Goal: Task Accomplishment & Management: Use online tool/utility

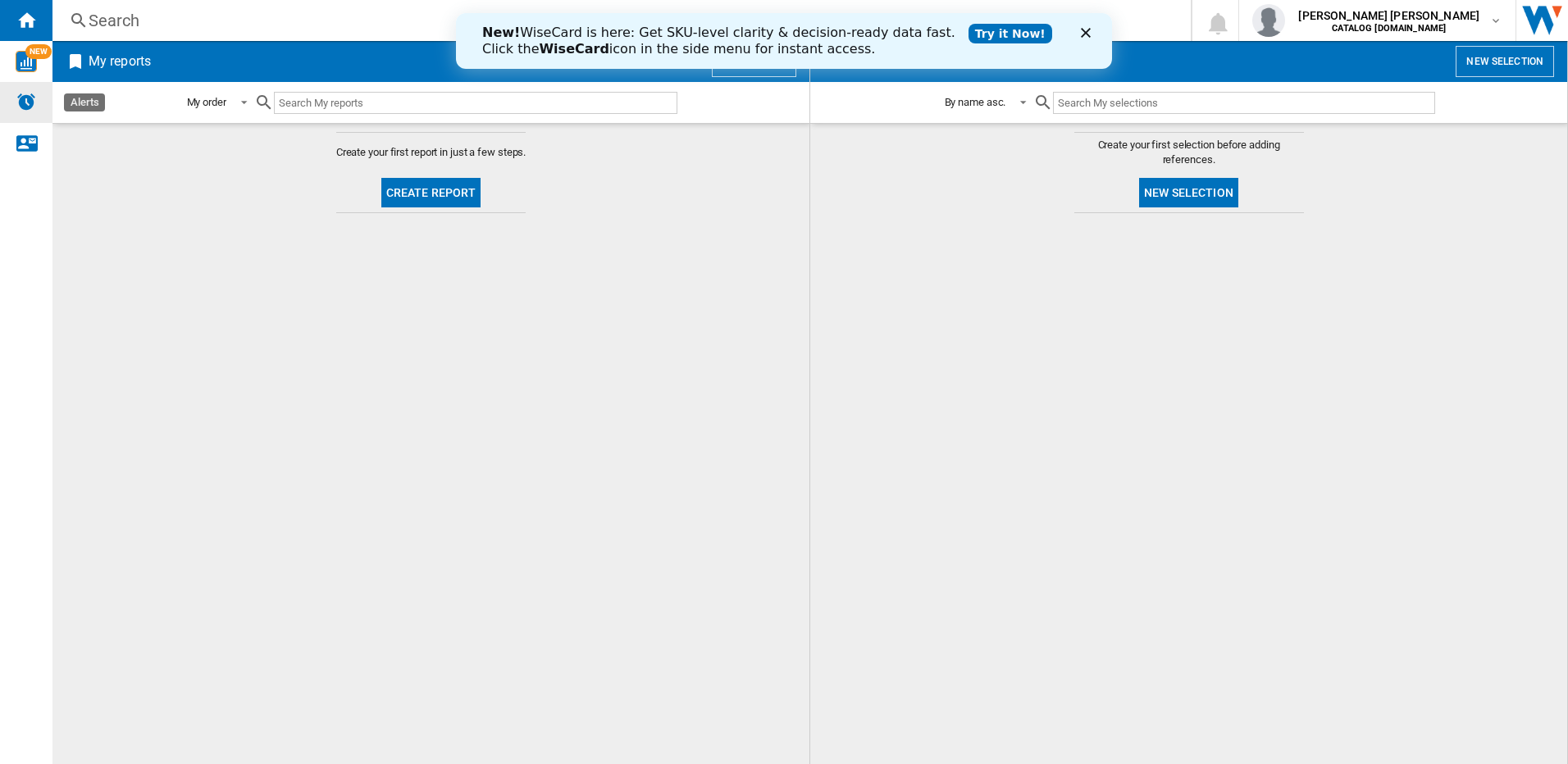
click at [24, 110] on img "Alerts" at bounding box center [26, 102] width 20 height 20
click at [641, 189] on md-content "Create your first report in just a few steps. Create report" at bounding box center [431, 444] width 757 height 642
click at [779, 21] on div "New! WiseCard is here: Get SKU-level clarity & decision-ready data fast. Click …" at bounding box center [784, 41] width 656 height 43
click at [779, 32] on icon "Close" at bounding box center [1086, 33] width 10 height 10
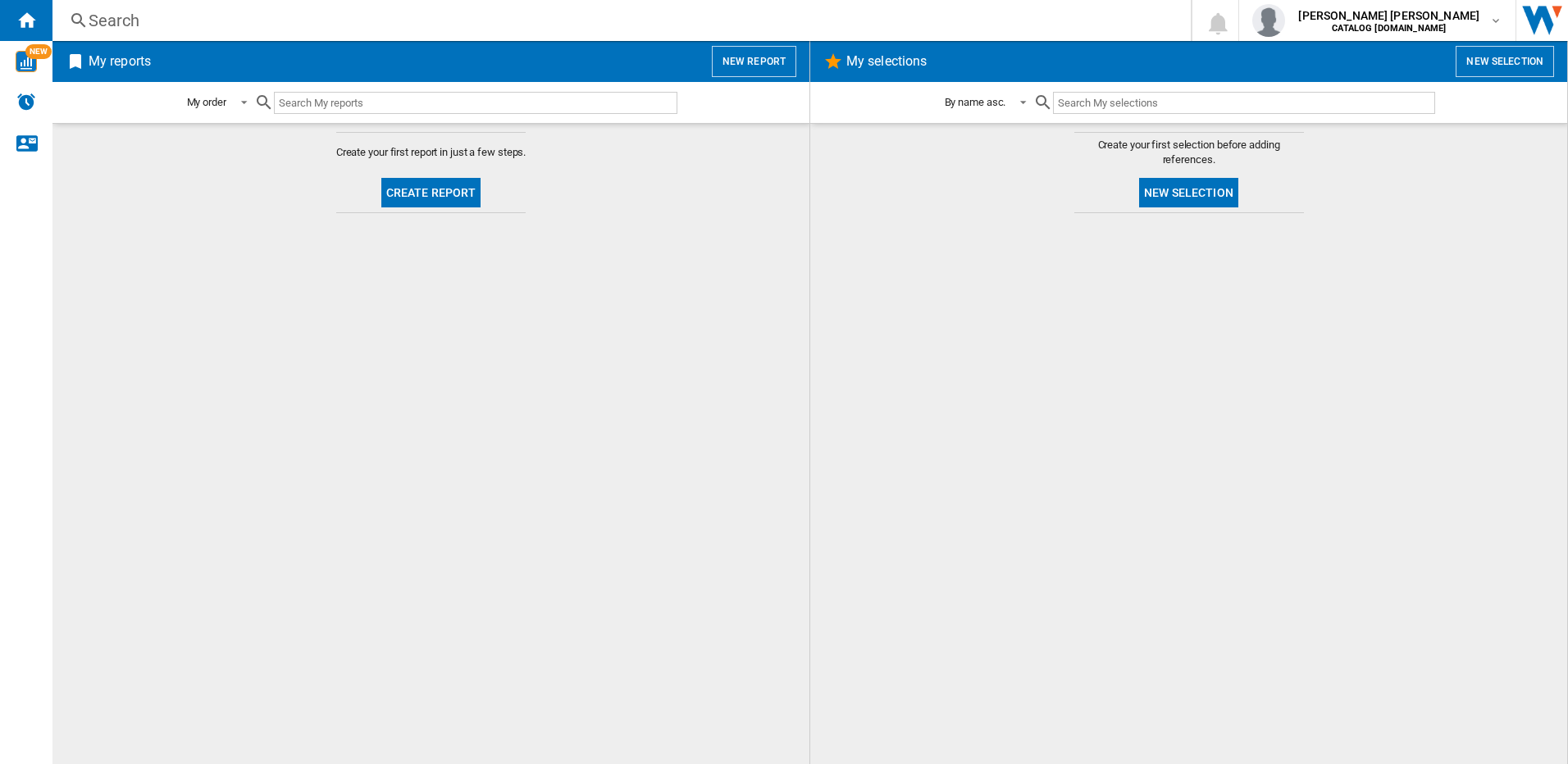
click at [753, 60] on button "New report" at bounding box center [754, 62] width 84 height 31
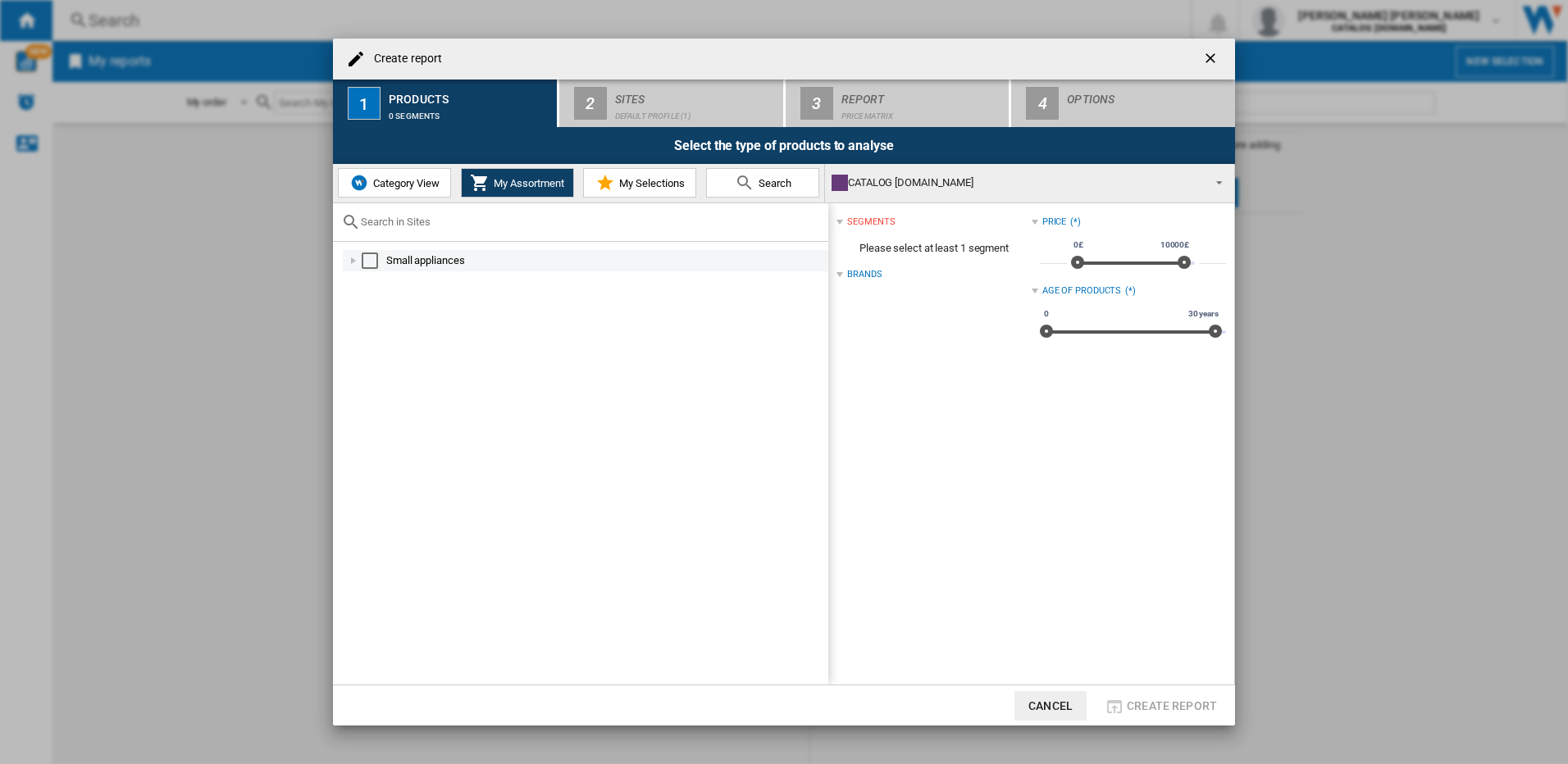
click at [352, 259] on div at bounding box center [353, 261] width 16 height 16
click at [370, 327] on div at bounding box center [372, 324] width 16 height 16
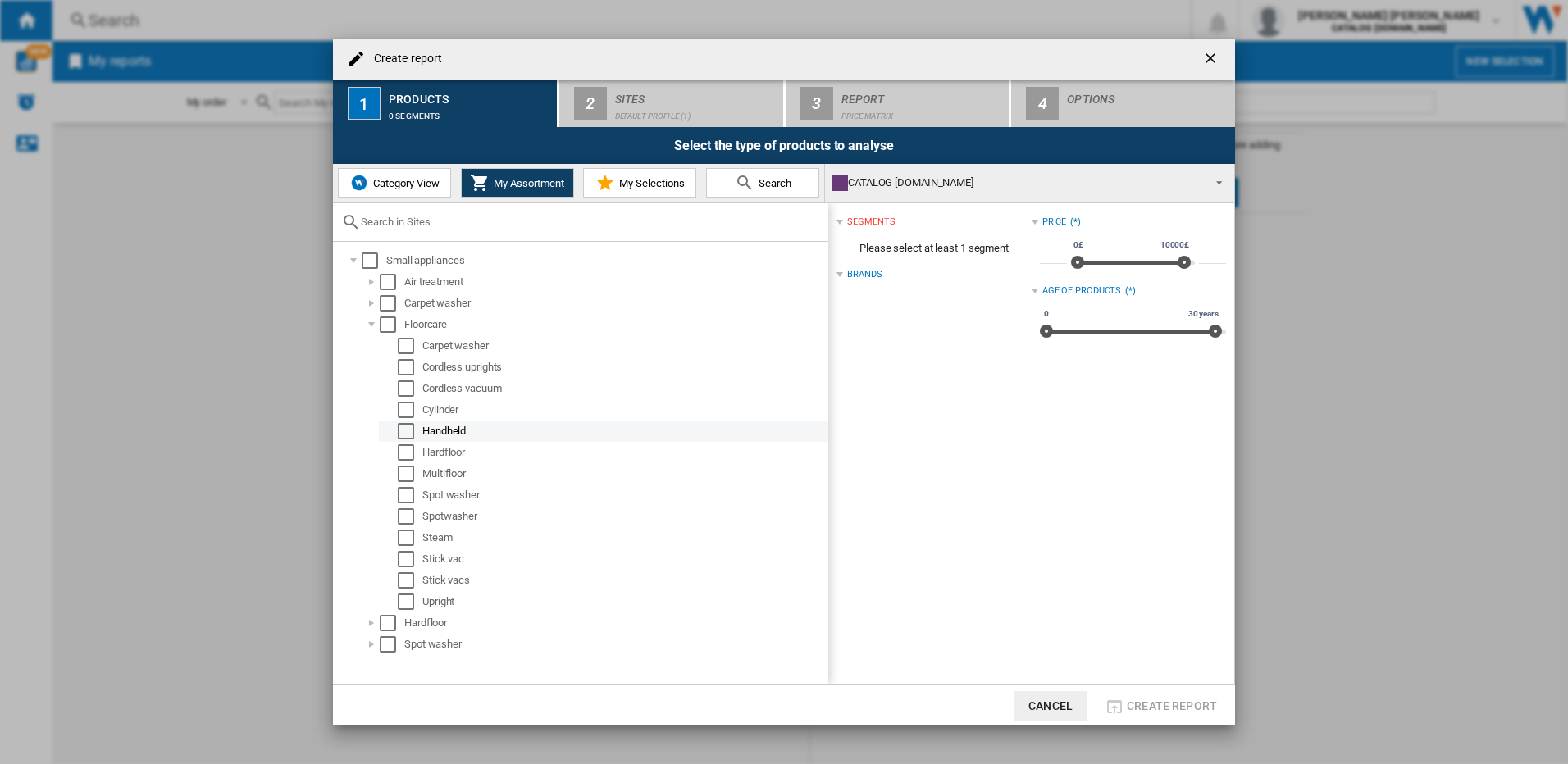
click at [440, 431] on div "Handheld" at bounding box center [624, 431] width 403 height 16
click at [406, 429] on div "Select" at bounding box center [406, 431] width 16 height 16
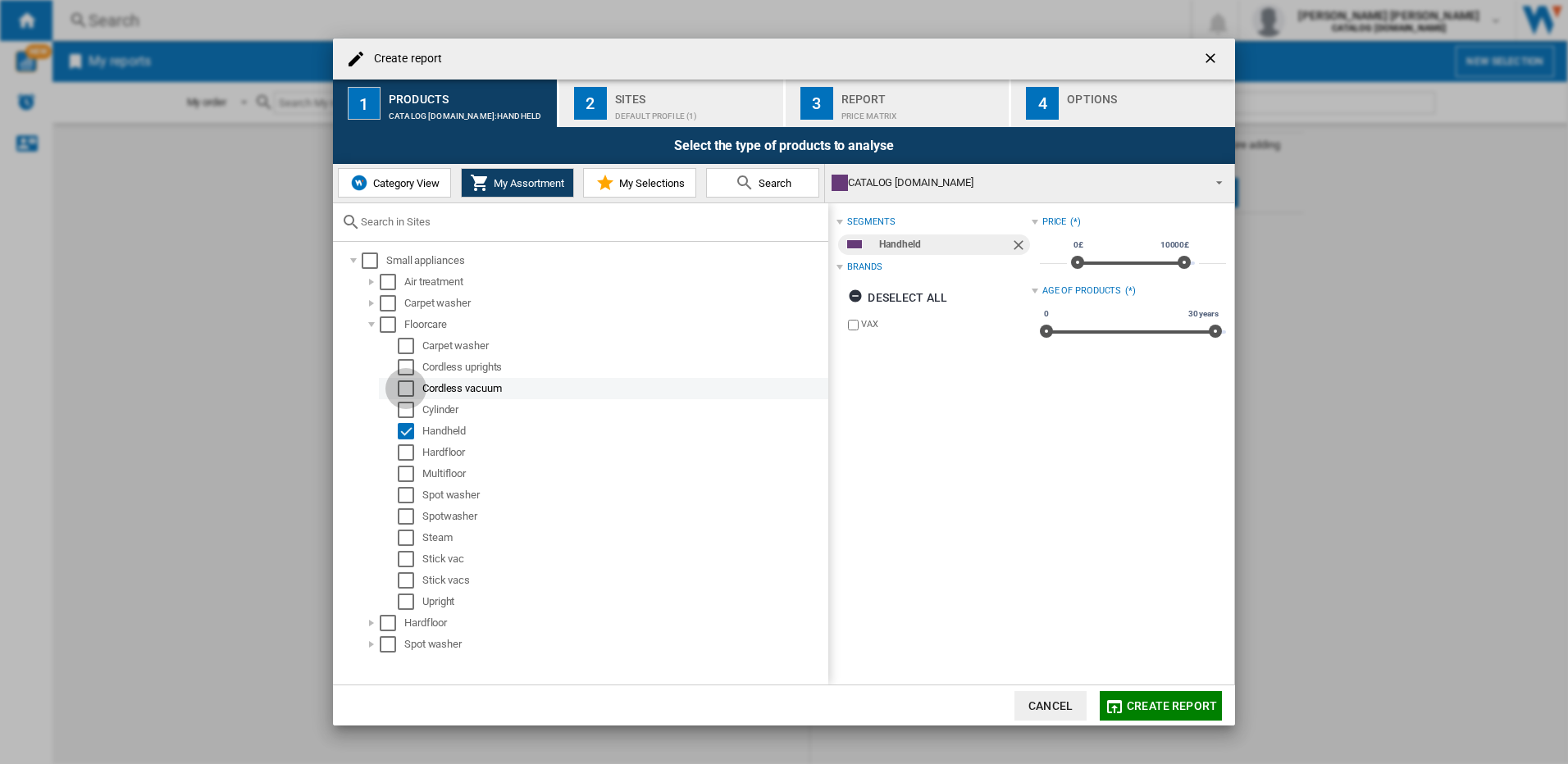
click at [406, 387] on div "Select" at bounding box center [406, 389] width 16 height 16
click at [779, 297] on ng-md-icon "button" at bounding box center [858, 299] width 20 height 20
click at [779, 289] on ng-md-icon "button" at bounding box center [858, 299] width 20 height 20
click at [779, 178] on div at bounding box center [840, 183] width 16 height 16
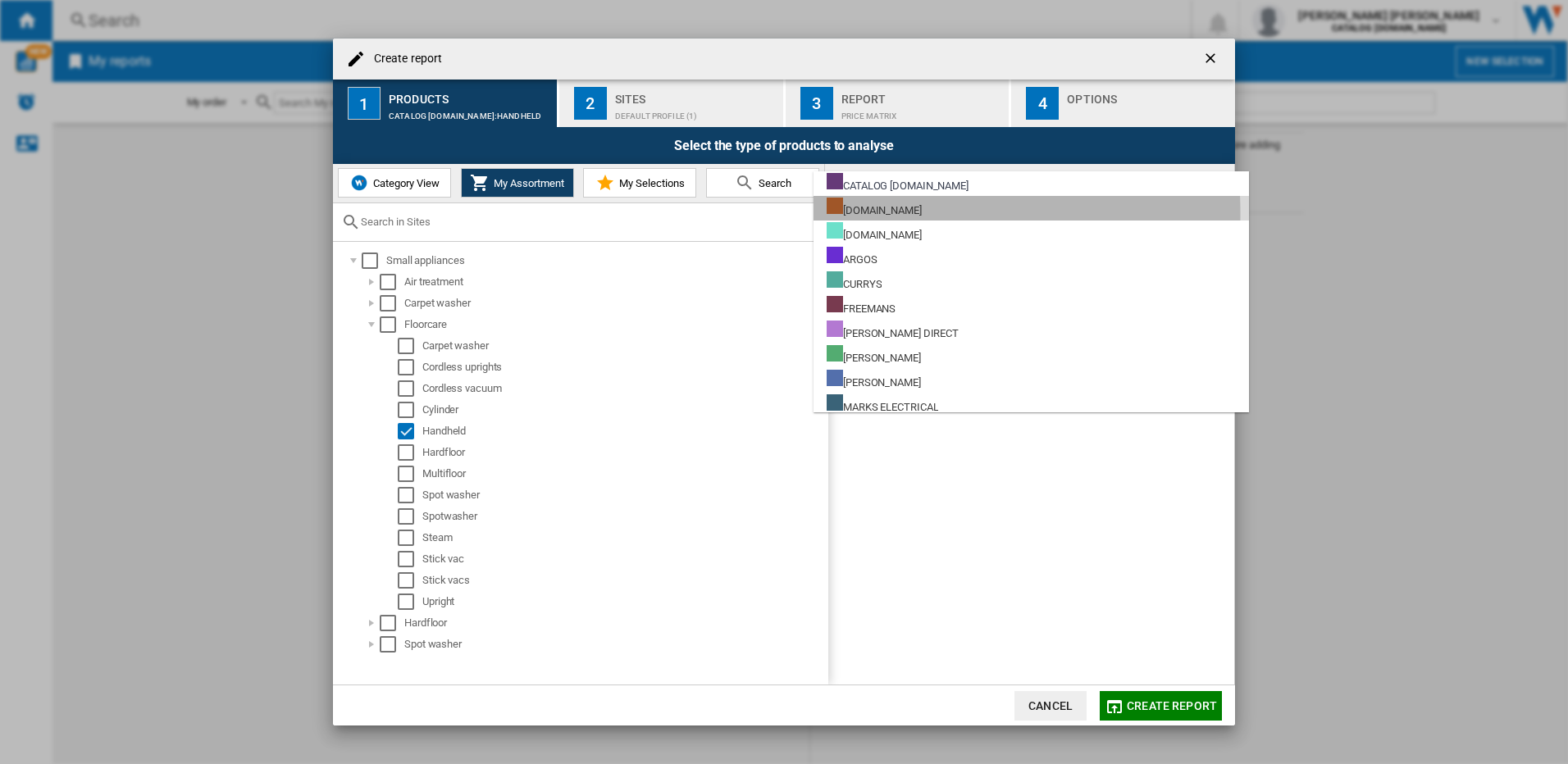
click at [779, 213] on div "[DOMAIN_NAME]" at bounding box center [874, 208] width 95 height 21
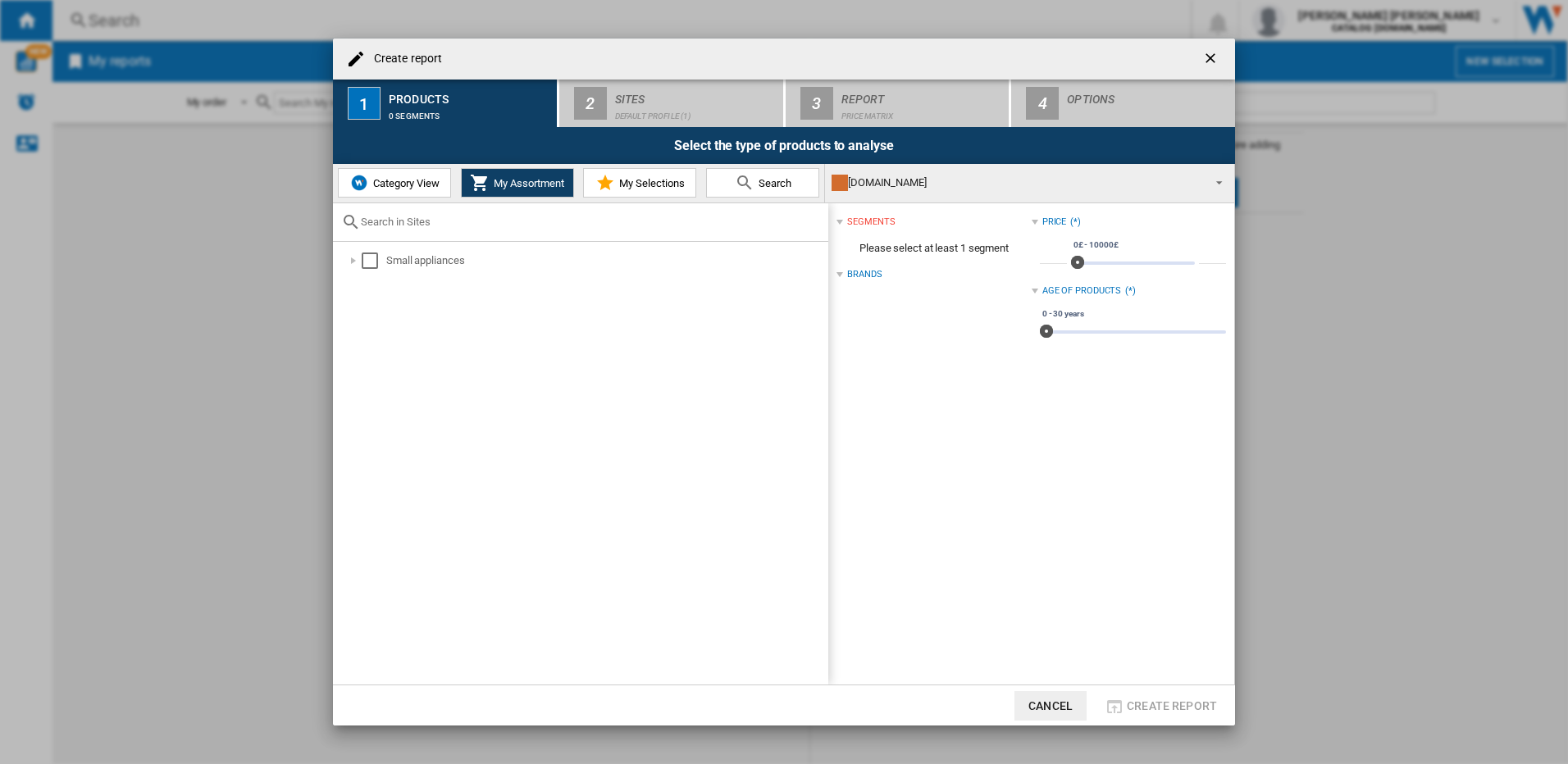
click at [779, 173] on div "[DOMAIN_NAME]" at bounding box center [1017, 182] width 370 height 23
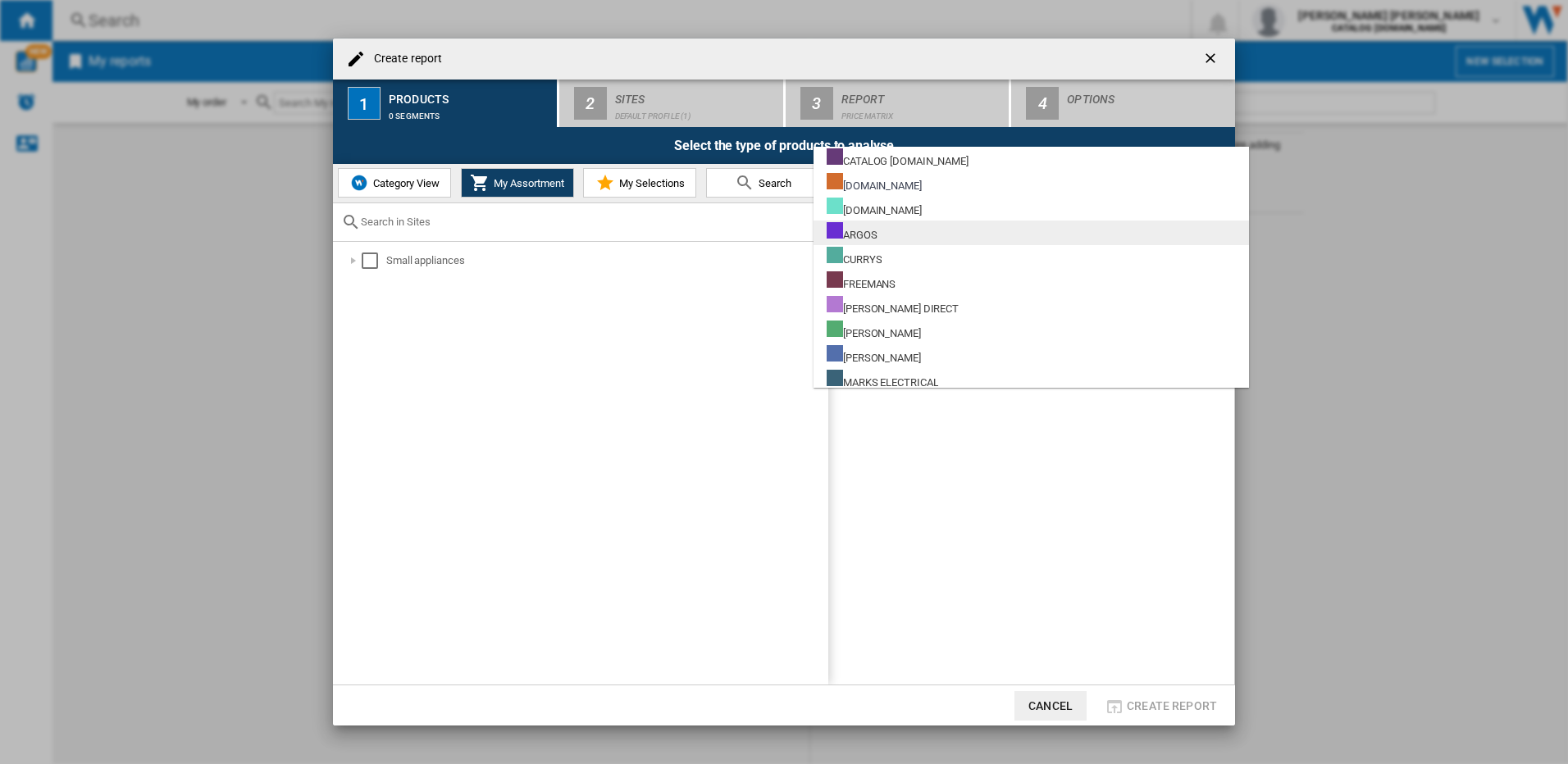
click at [779, 232] on div "ARGOS" at bounding box center [852, 232] width 51 height 21
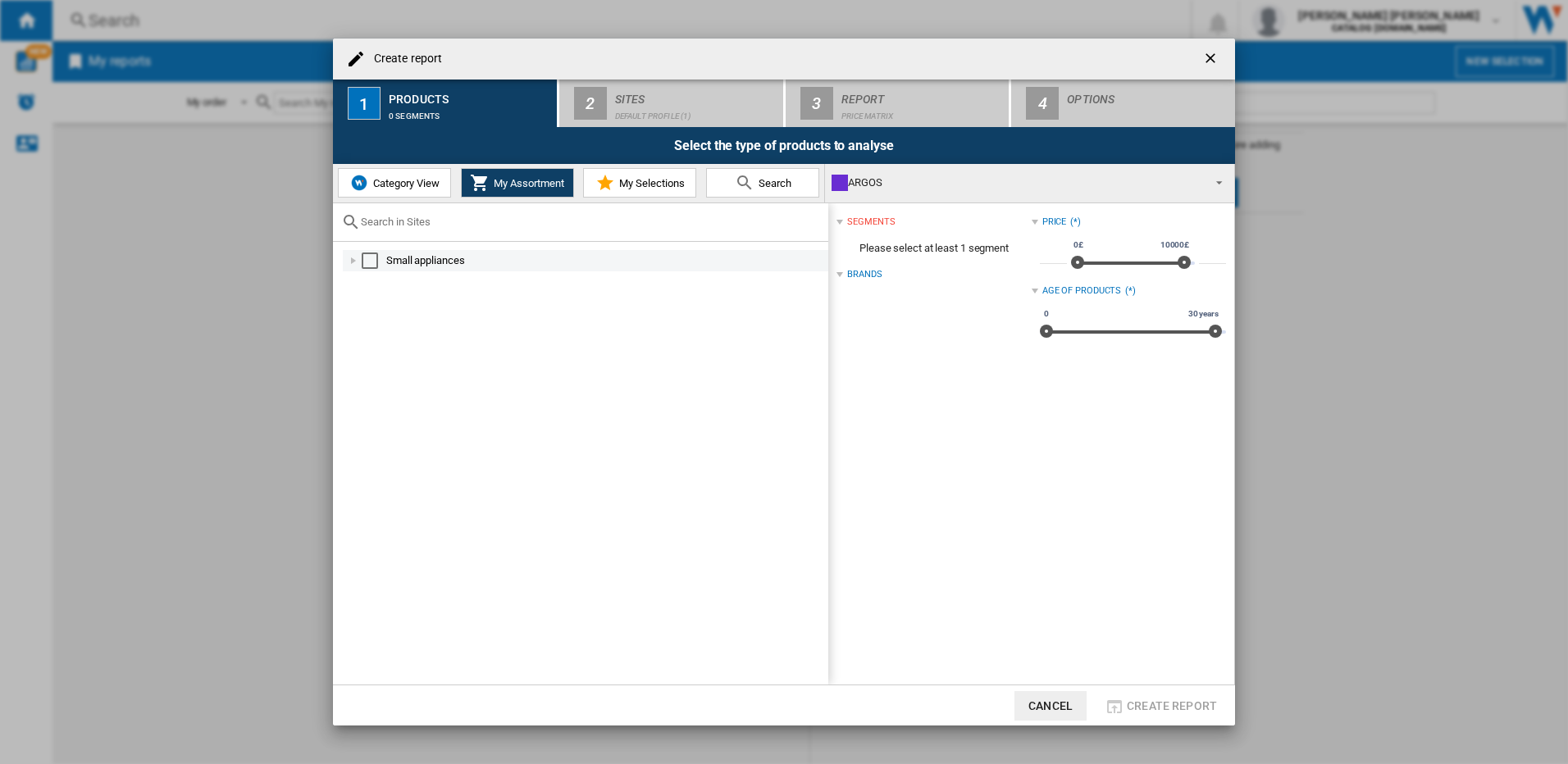
click at [353, 256] on div at bounding box center [353, 261] width 16 height 16
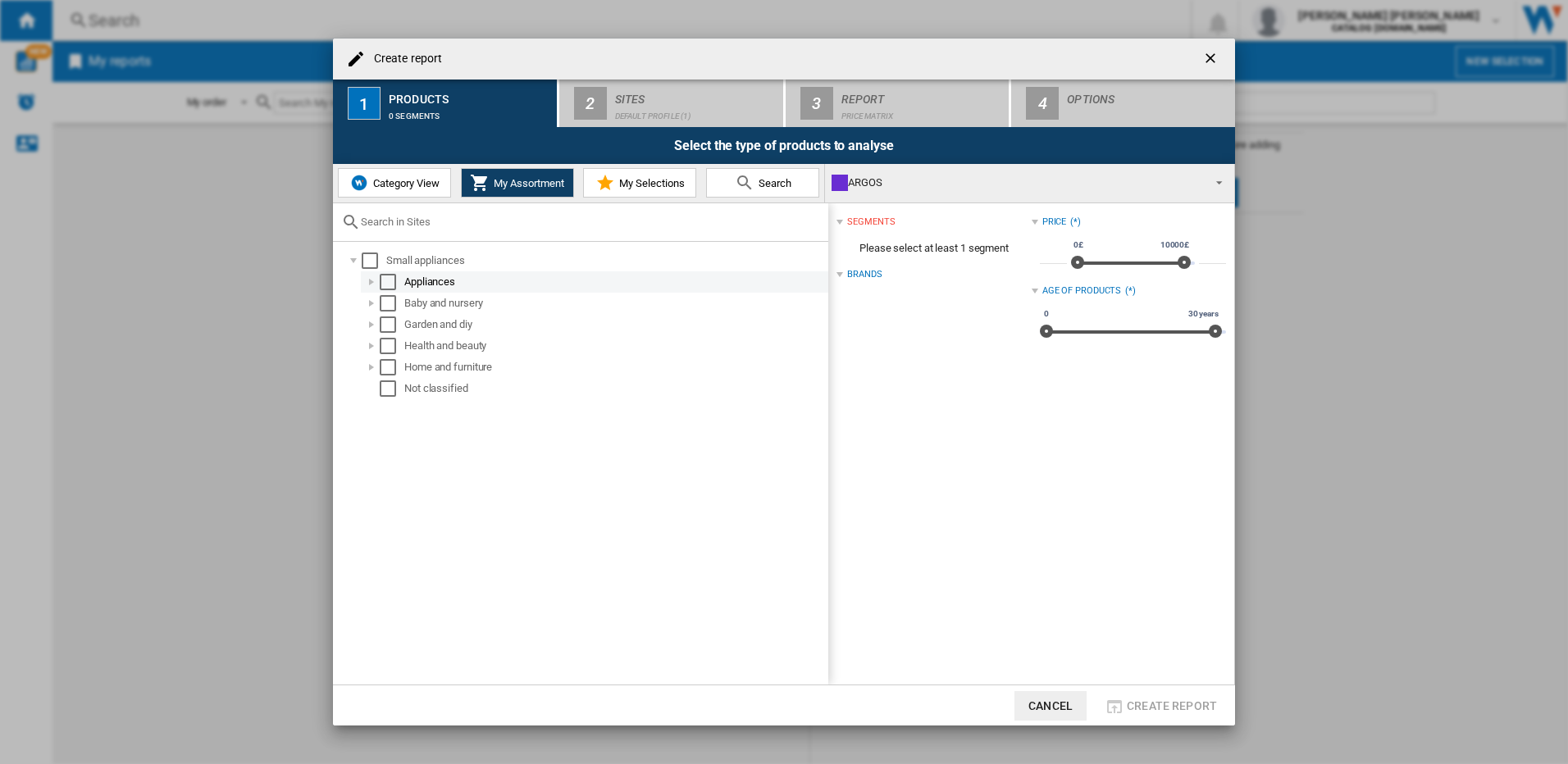
click at [366, 278] on div at bounding box center [372, 282] width 16 height 16
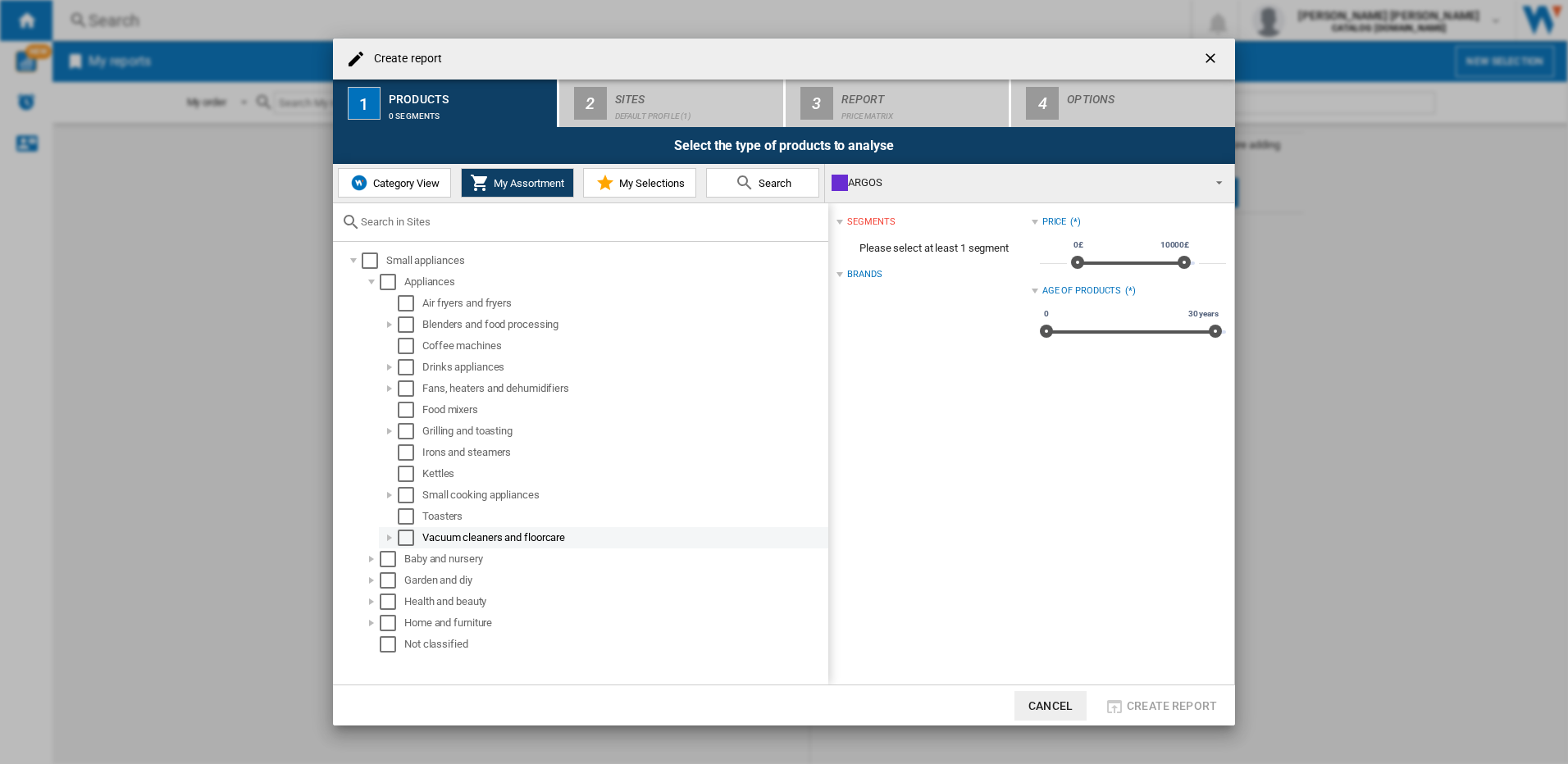
click at [389, 537] on div at bounding box center [390, 538] width 16 height 16
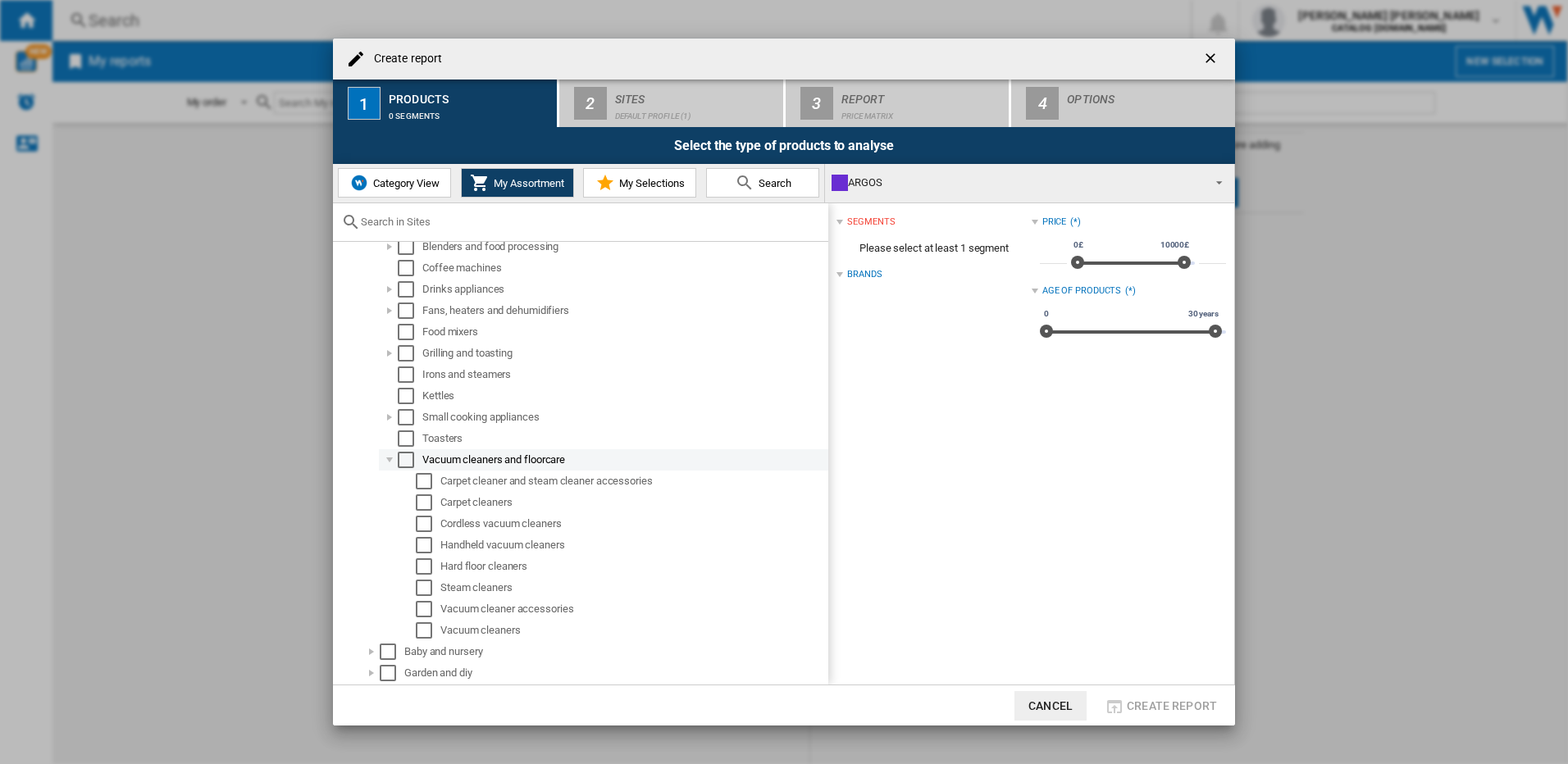
scroll to position [140, 0]
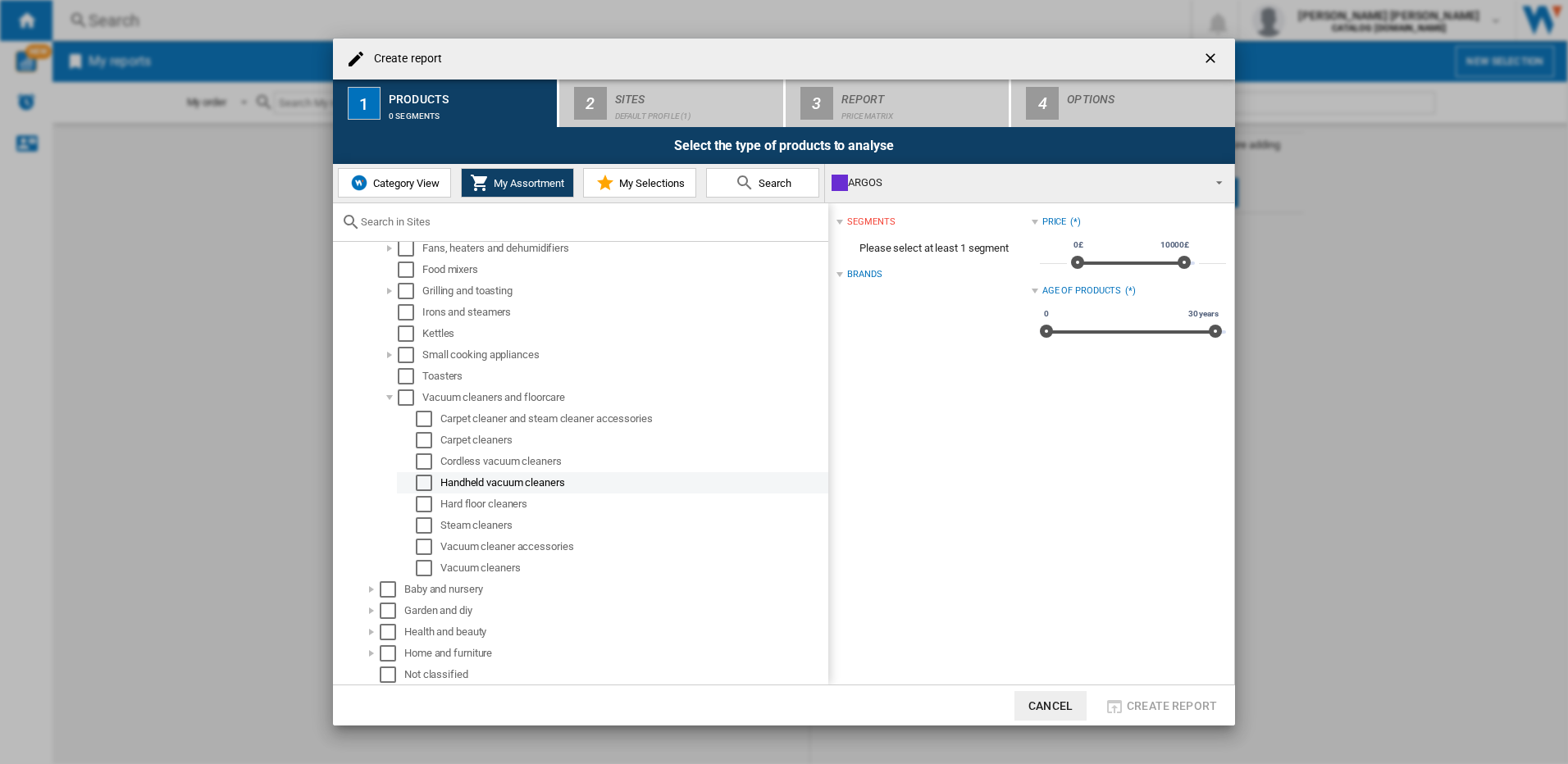
click at [436, 479] on md-checkbox "Select" at bounding box center [428, 483] width 24 height 16
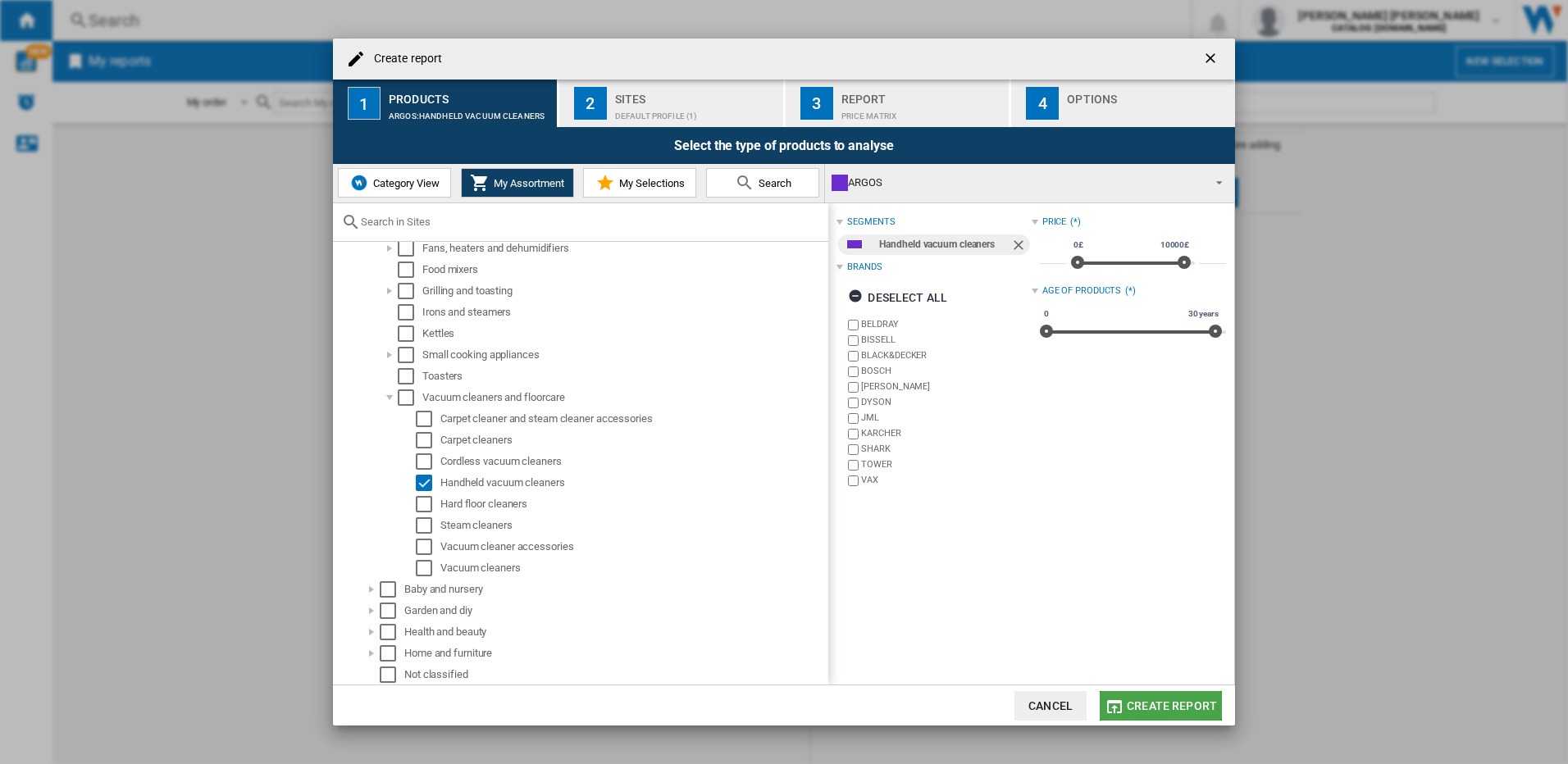
click at [779, 703] on span "Create report" at bounding box center [1172, 706] width 91 height 13
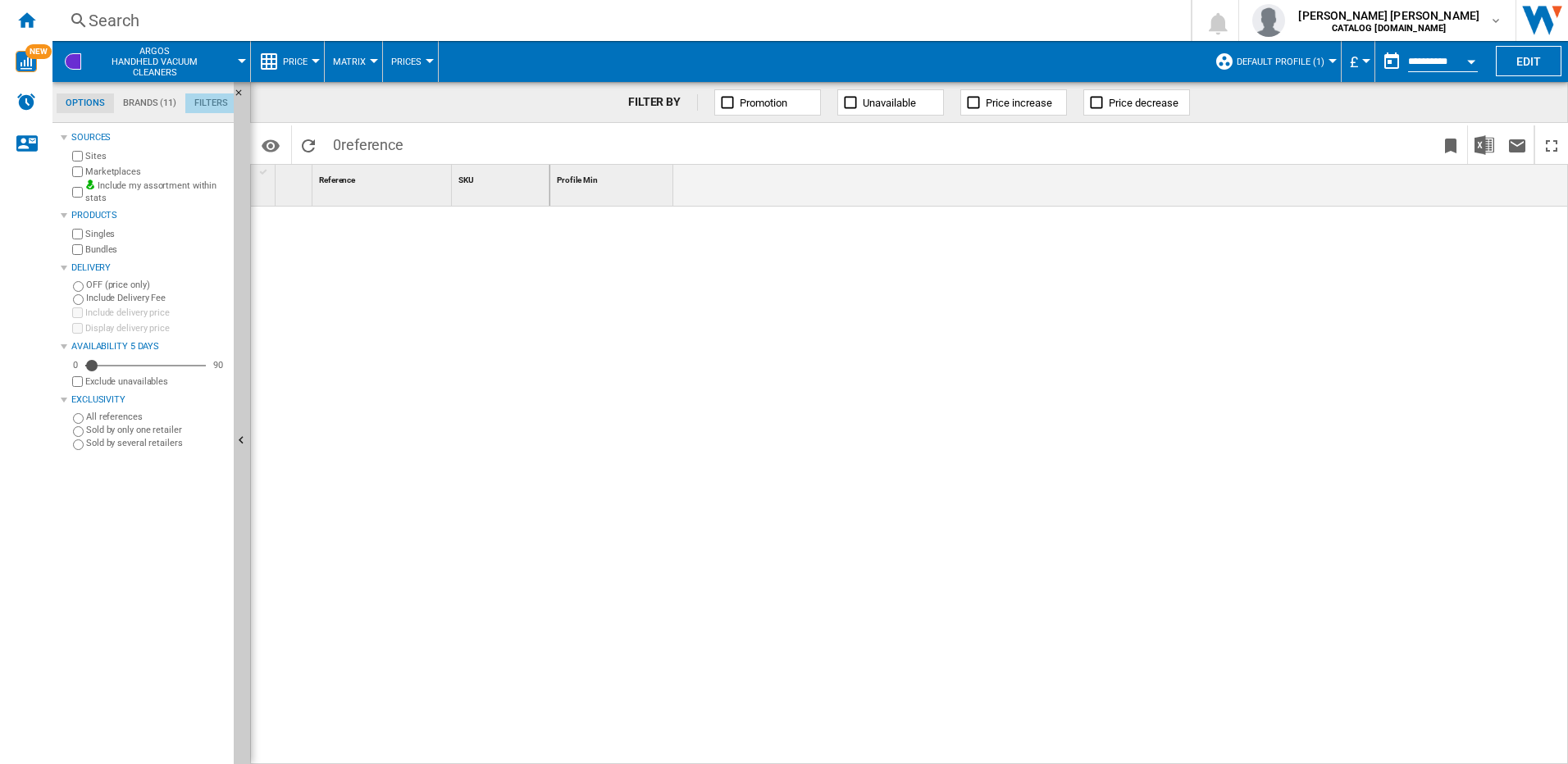
click at [218, 102] on md-tab-item "Filters" at bounding box center [211, 103] width 52 height 20
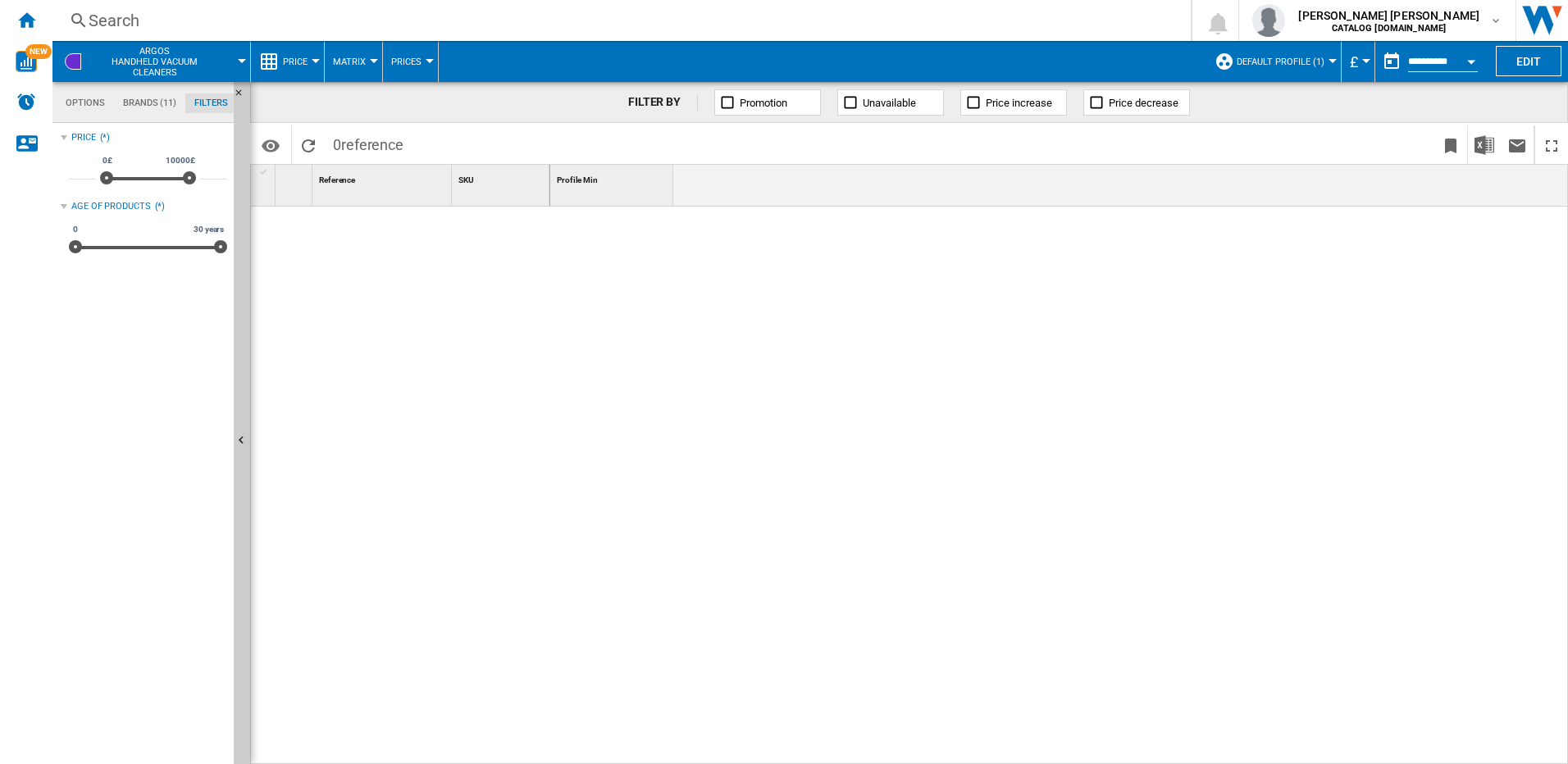
click at [779, 61] on div "Open calendar" at bounding box center [1471, 62] width 8 height 5
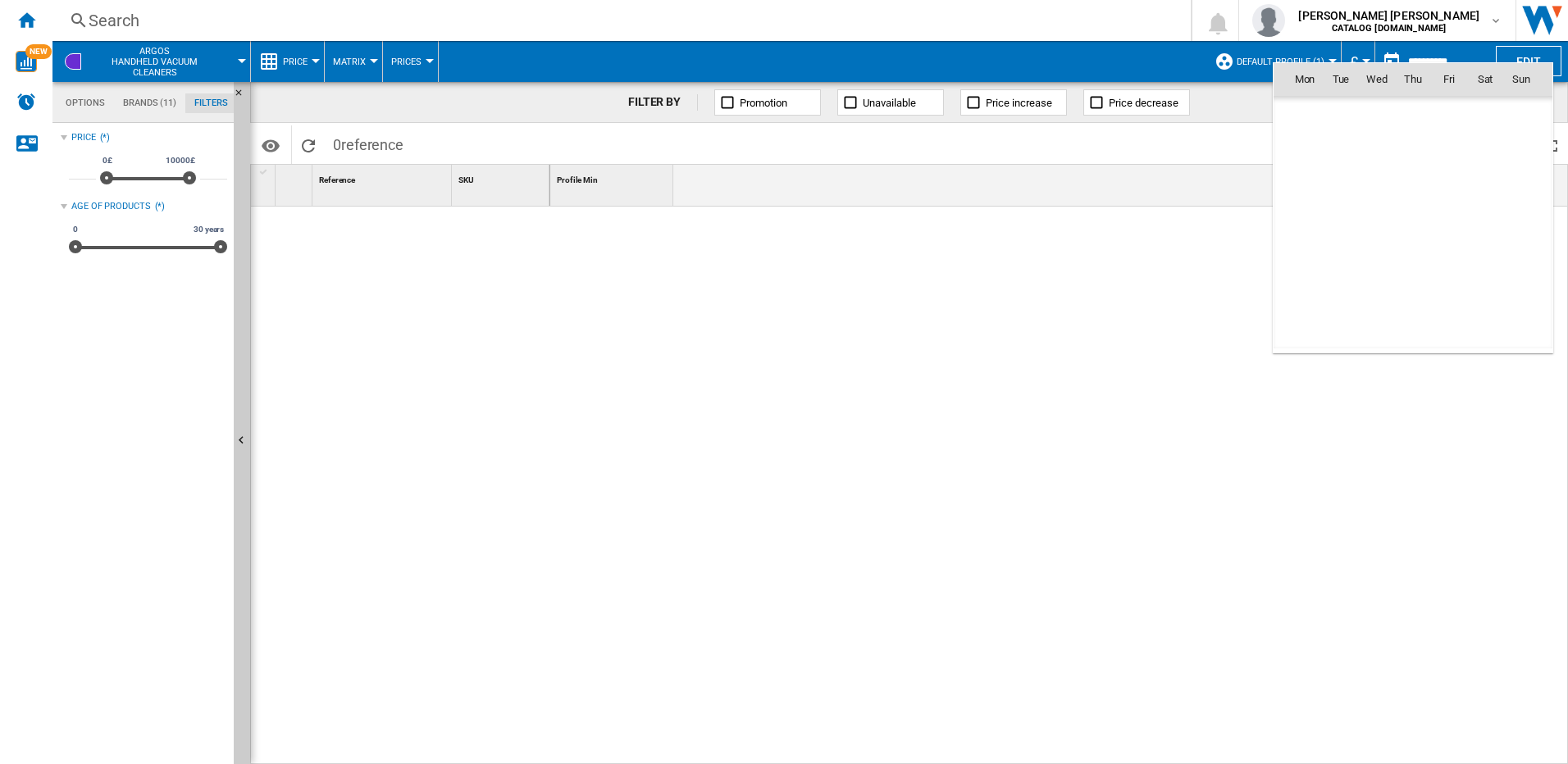
scroll to position [7824, 0]
click at [779, 111] on md-icon "September 2025" at bounding box center [1337, 115] width 20 height 20
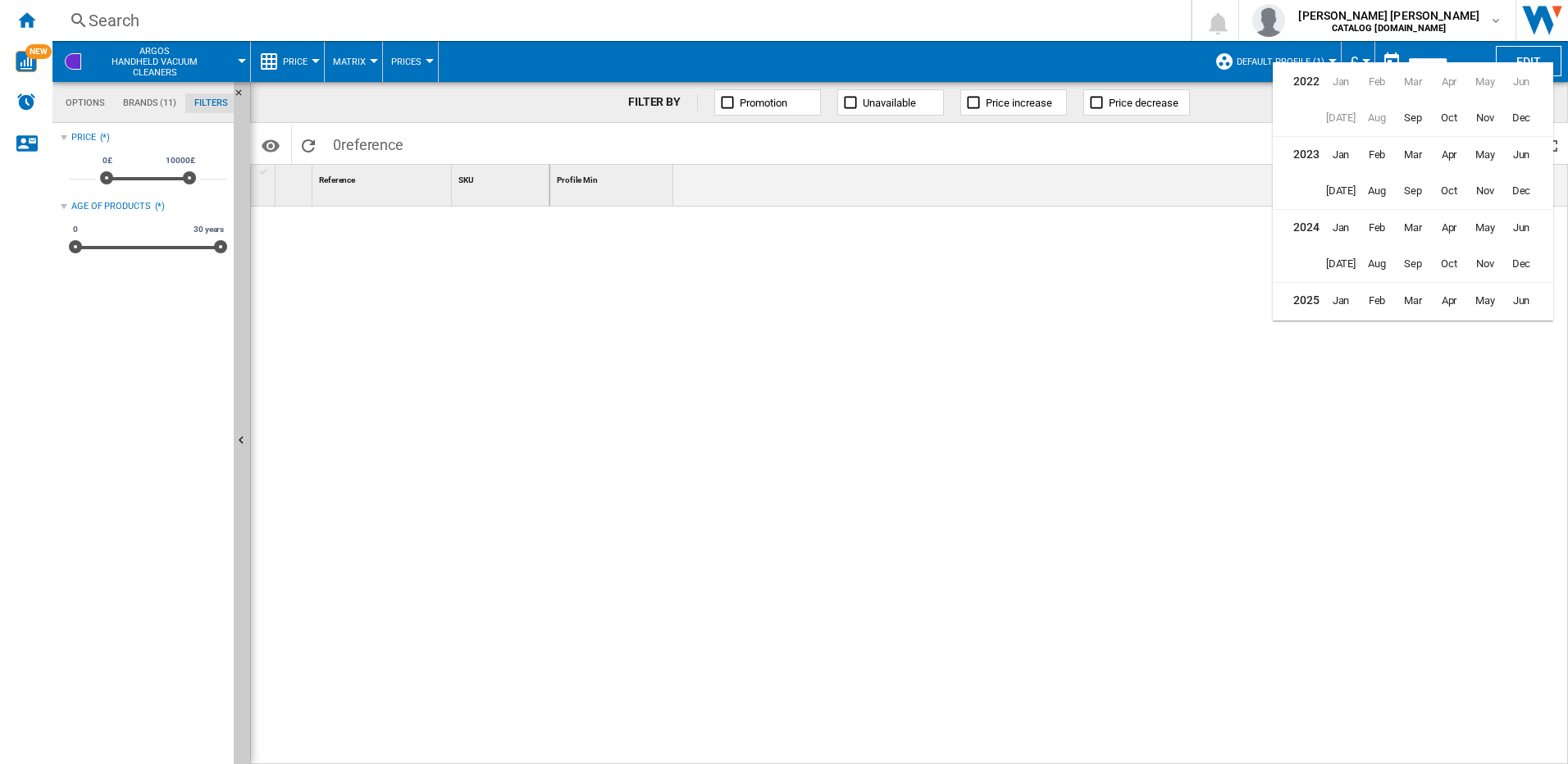
scroll to position [40, 0]
drag, startPoint x: 1333, startPoint y: 263, endPoint x: 1362, endPoint y: 272, distance: 30.4
click at [779, 288] on tbody "[DATE] Feb Mar Apr May Jun [DATE] Aug Sep Oct Nov Dec" at bounding box center [1413, 278] width 279 height 73
click at [779, 255] on span "Jan" at bounding box center [1341, 261] width 33 height 33
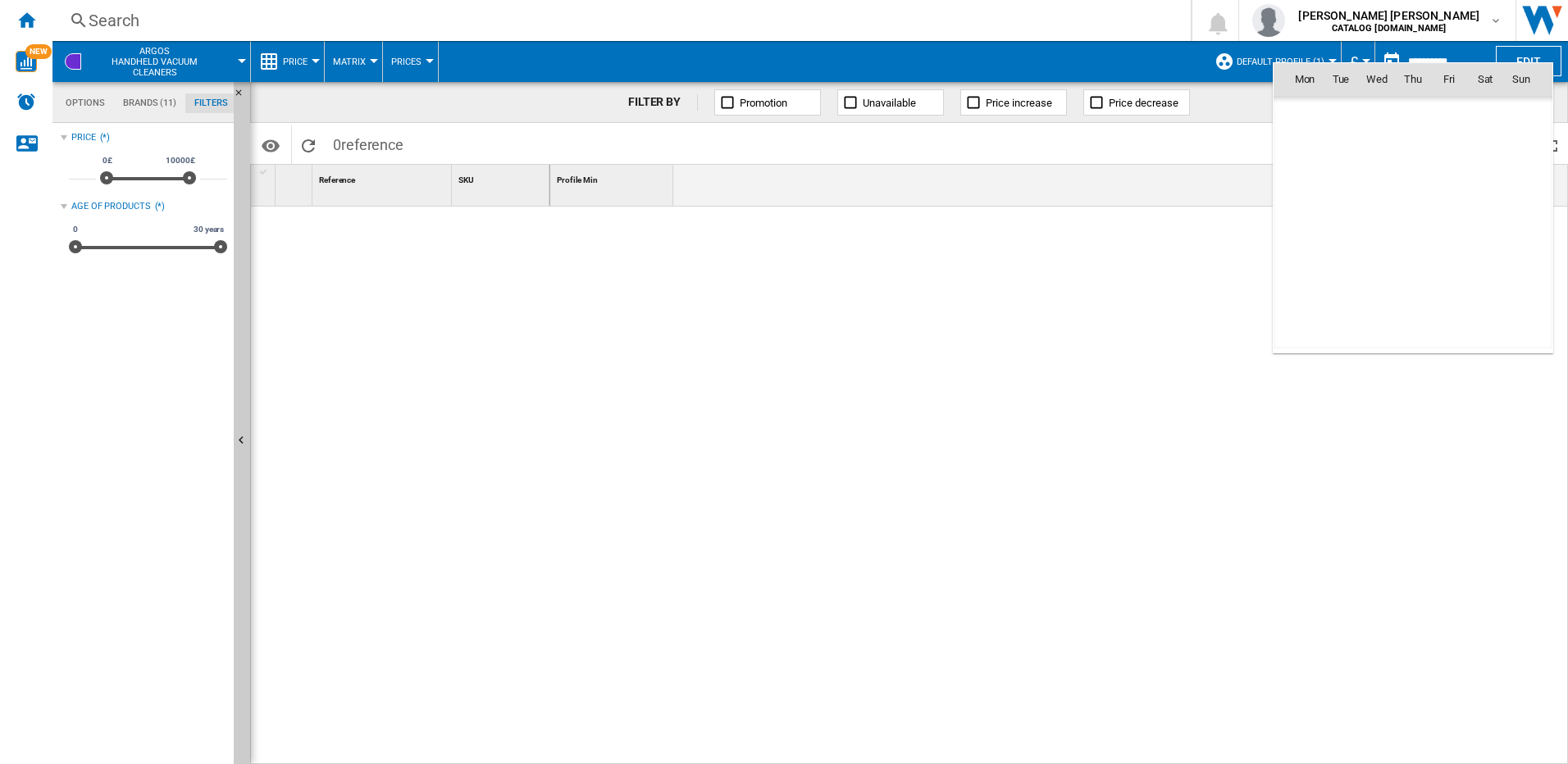
scroll to position [6086, 0]
click at [779, 295] on span "30" at bounding box center [1413, 295] width 33 height 33
type input "**********"
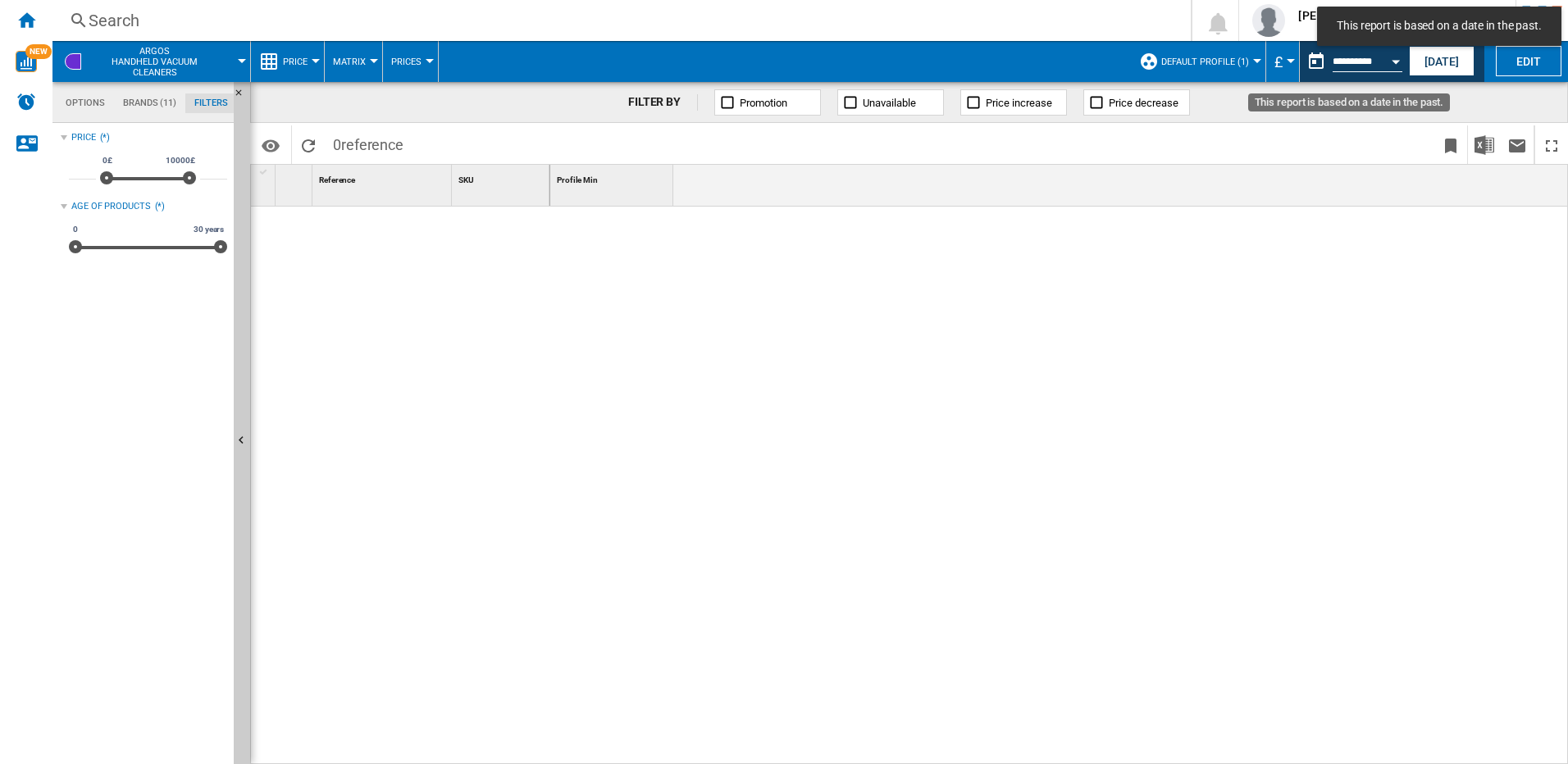
click at [779, 55] on button "Open calendar" at bounding box center [1396, 59] width 30 height 30
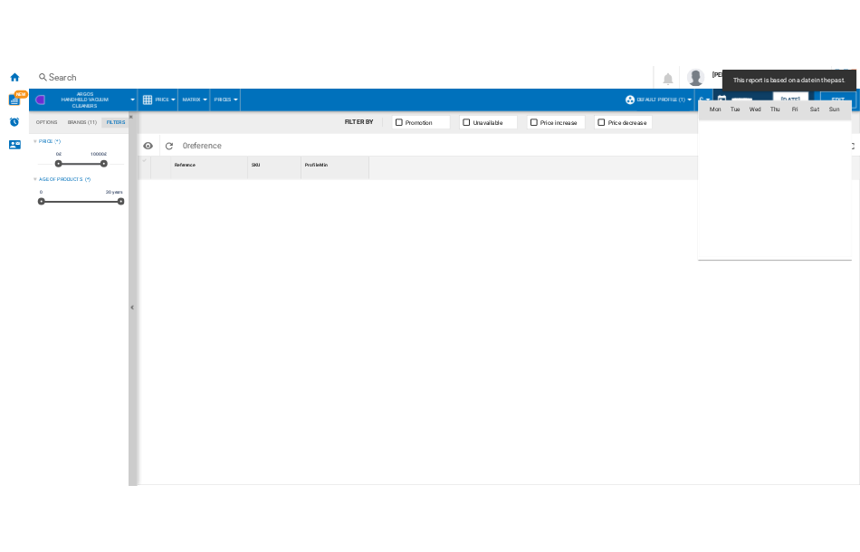
scroll to position [6715, 0]
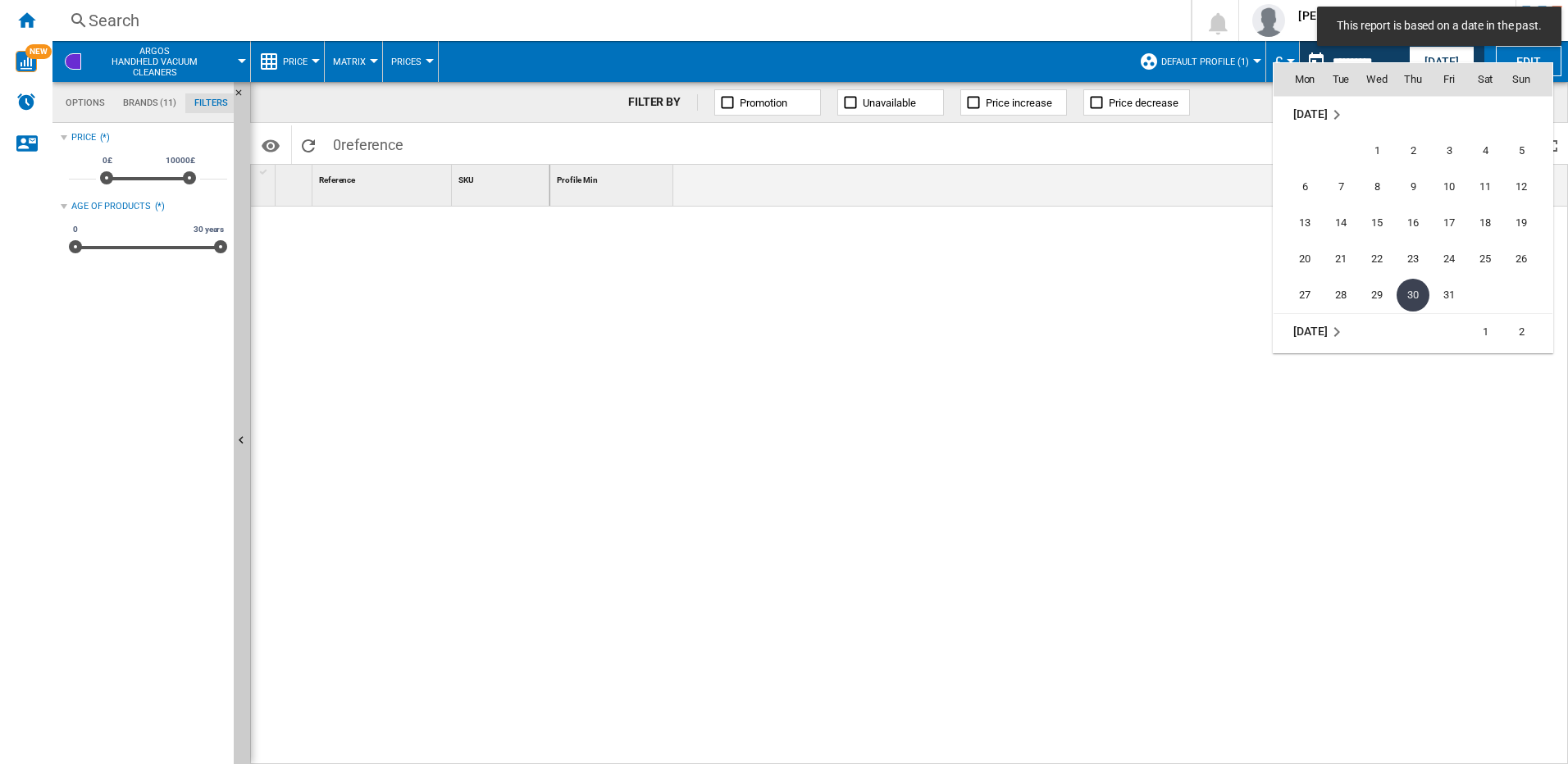
click at [779, 276] on div at bounding box center [784, 382] width 1568 height 764
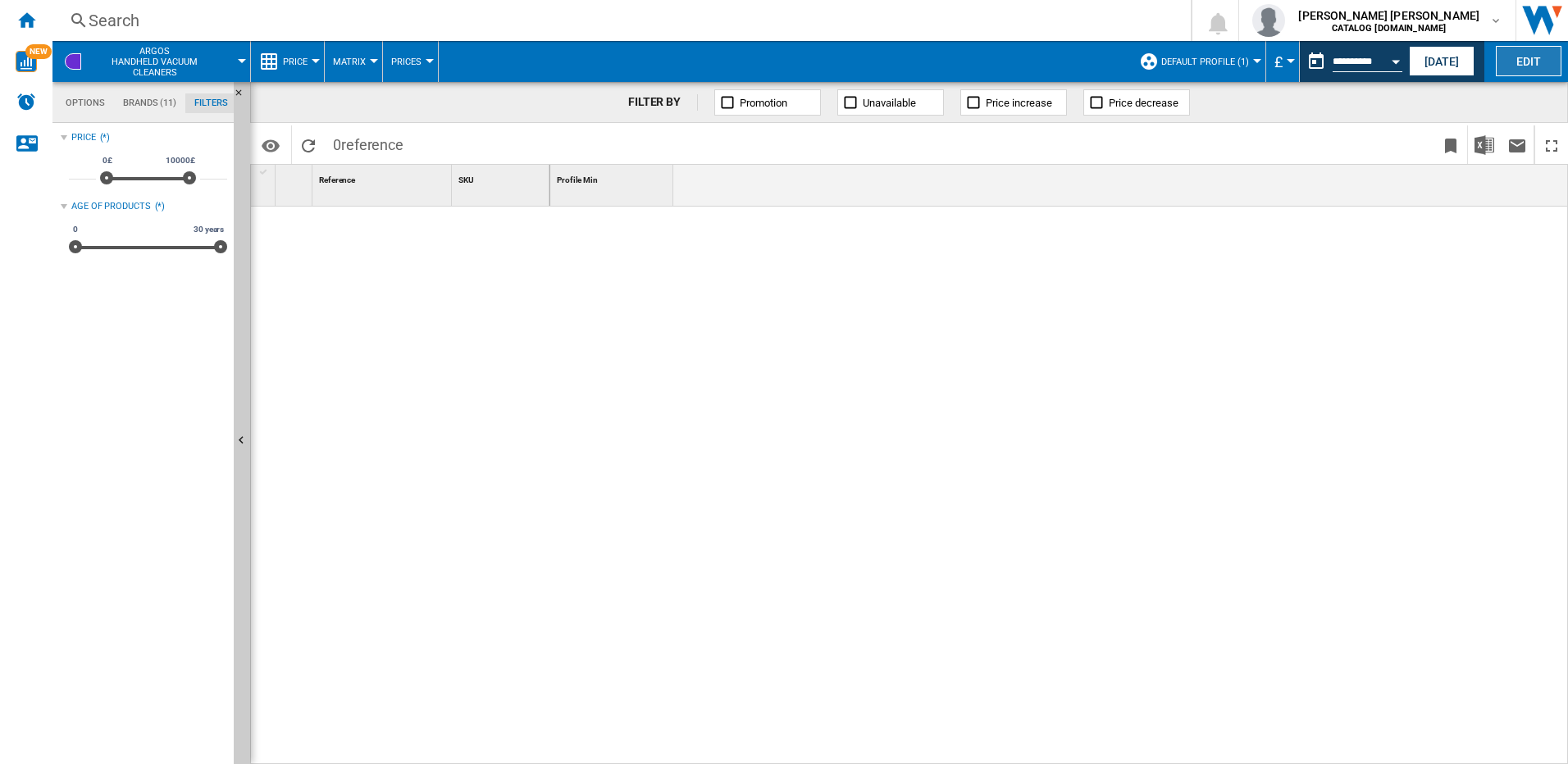
click at [779, 59] on button "Edit" at bounding box center [1529, 61] width 65 height 30
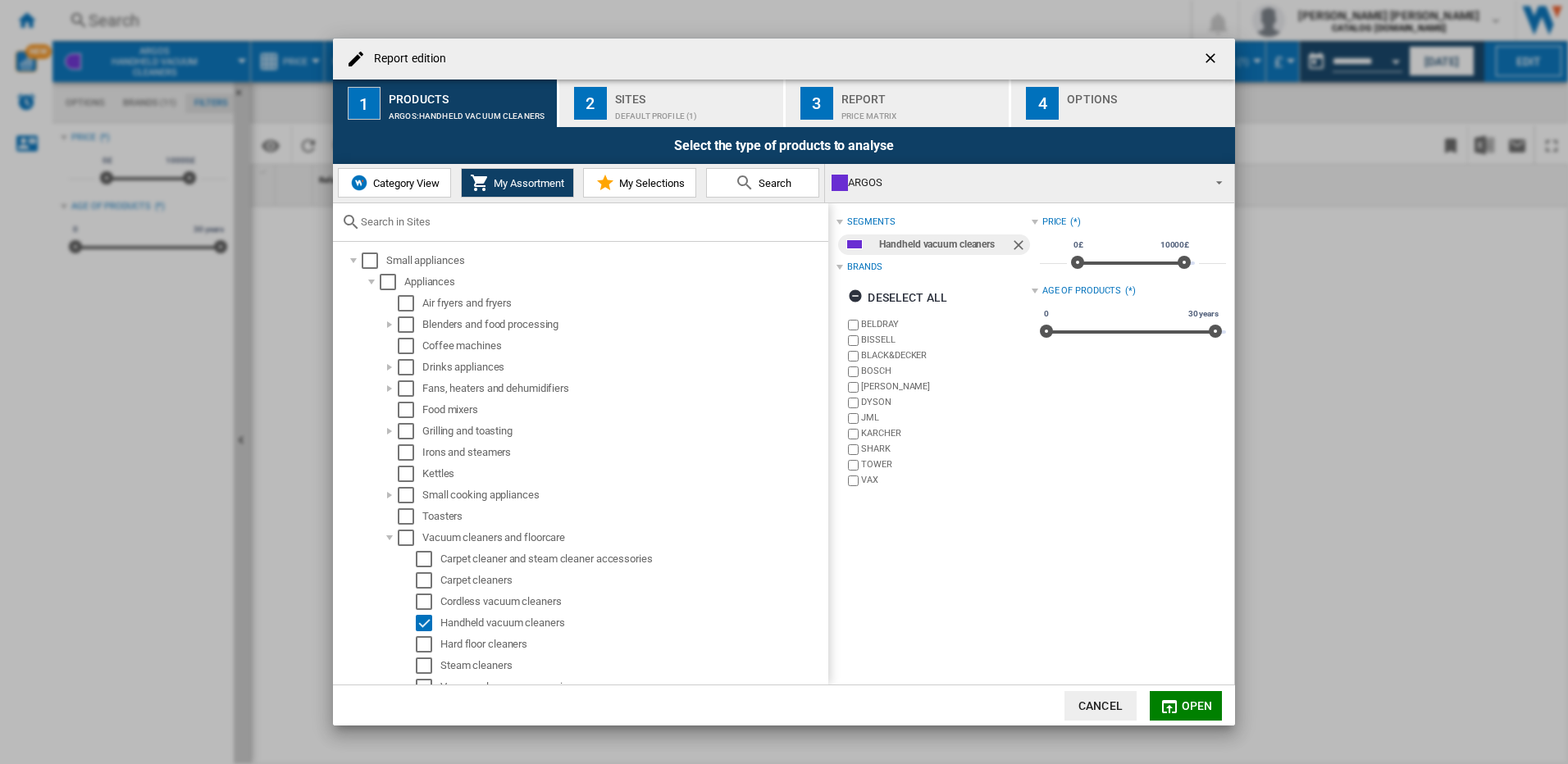
click at [636, 182] on span "My Selections" at bounding box center [650, 183] width 70 height 13
